Goal: Find specific page/section: Find specific page/section

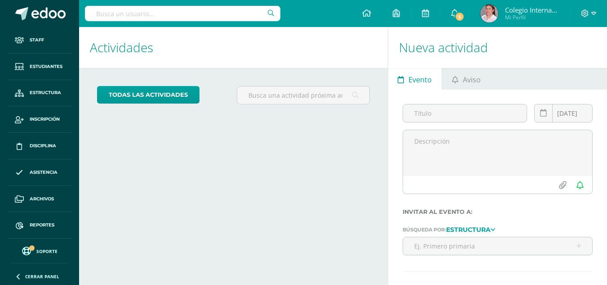
click at [236, 9] on input "text" at bounding box center [183, 13] width 196 height 15
type input "flor"
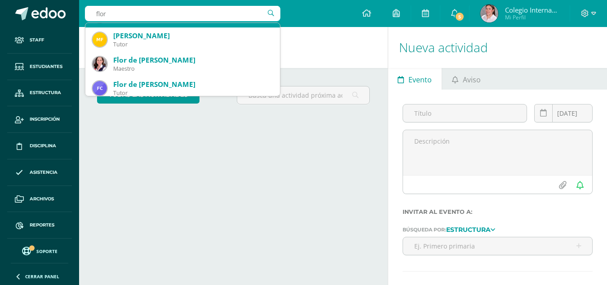
scroll to position [90, 0]
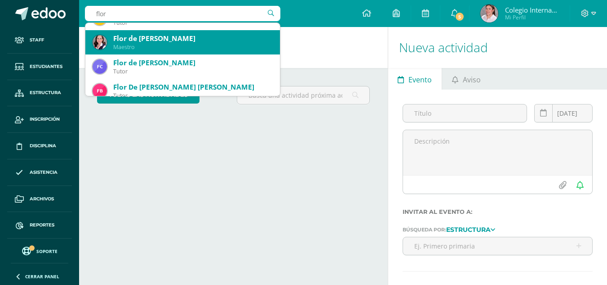
click at [204, 38] on div "Flor de [PERSON_NAME]" at bounding box center [193, 38] width 160 height 9
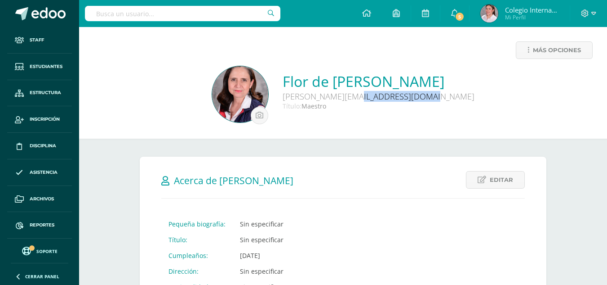
drag, startPoint x: 376, startPoint y: 97, endPoint x: 305, endPoint y: 97, distance: 70.6
click at [305, 97] on div "[PERSON_NAME][EMAIL_ADDRESS][DOMAIN_NAME]" at bounding box center [379, 96] width 192 height 11
copy div "[PERSON_NAME][EMAIL_ADDRESS][DOMAIN_NAME]"
